Goal: Check status

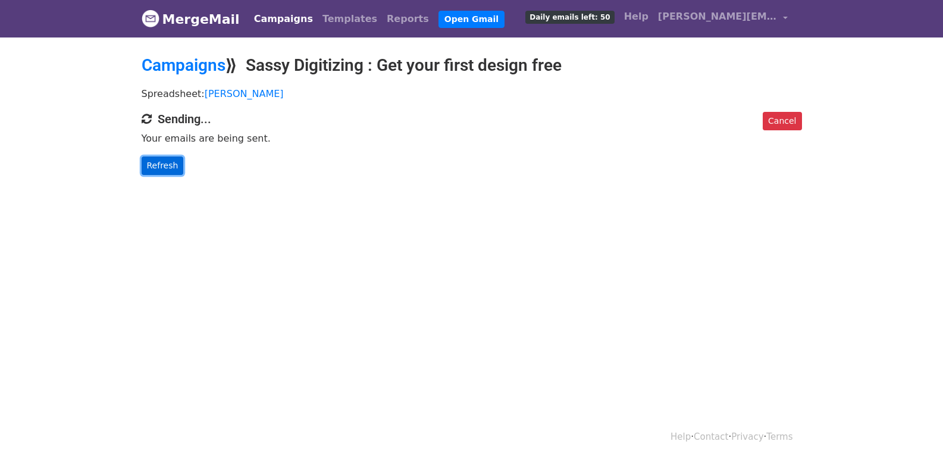
click at [166, 169] on link "Refresh" at bounding box center [163, 165] width 42 height 18
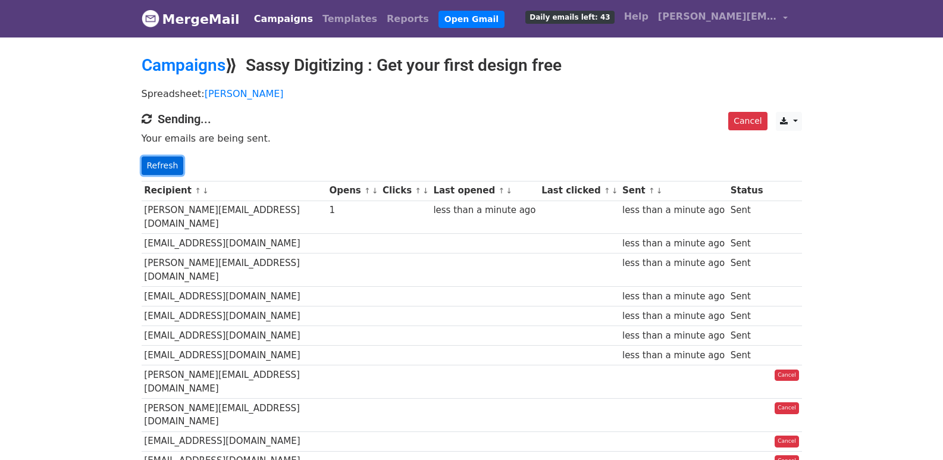
click at [158, 163] on link "Refresh" at bounding box center [163, 165] width 42 height 18
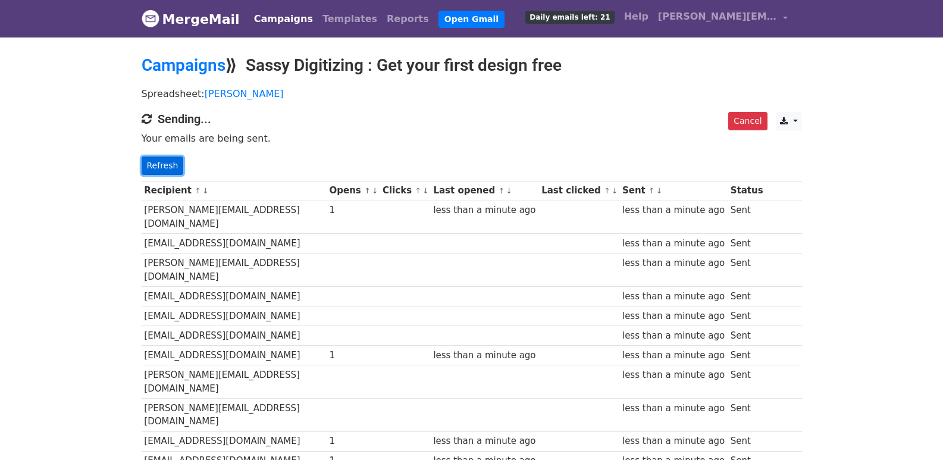
click at [165, 164] on link "Refresh" at bounding box center [163, 165] width 42 height 18
click at [163, 162] on link "Refresh" at bounding box center [163, 165] width 42 height 18
